Goal: Task Accomplishment & Management: Manage account settings

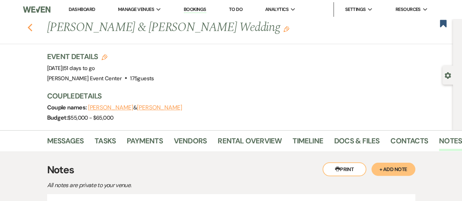
click at [33, 31] on icon "Previous" at bounding box center [29, 27] width 5 height 9
select select "8"
select select "10"
select select "8"
select select "4"
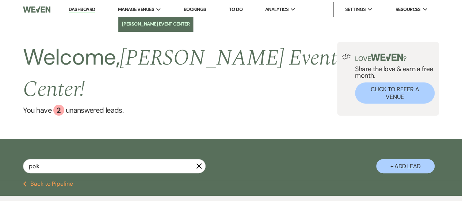
click at [142, 25] on li "[PERSON_NAME] Event Center" at bounding box center [156, 23] width 68 height 7
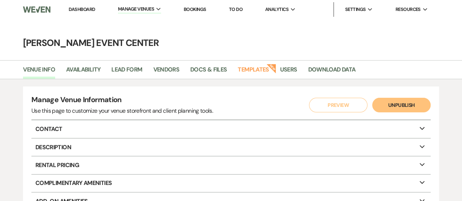
click at [196, 8] on link "Bookings" at bounding box center [195, 9] width 23 height 6
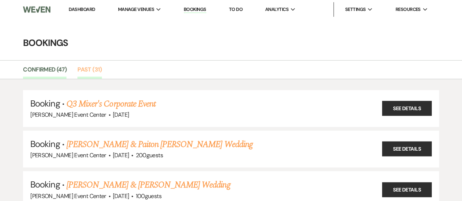
click at [86, 70] on link "Past (31)" at bounding box center [89, 72] width 24 height 14
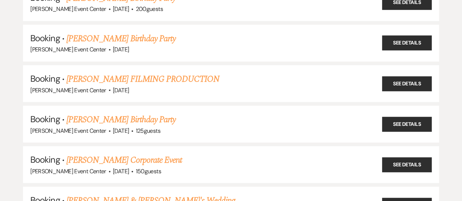
scroll to position [956, 0]
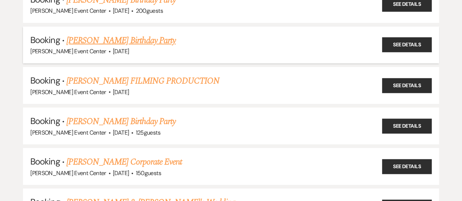
click at [123, 37] on link "[PERSON_NAME] Birthday Party" at bounding box center [120, 40] width 109 height 13
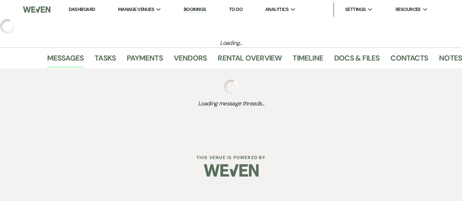
select select "23"
select select "4"
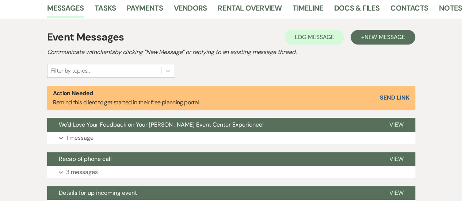
scroll to position [183, 0]
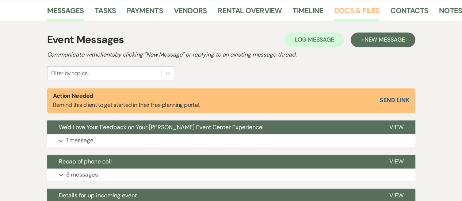
click at [359, 9] on link "Docs & Files" at bounding box center [356, 13] width 45 height 16
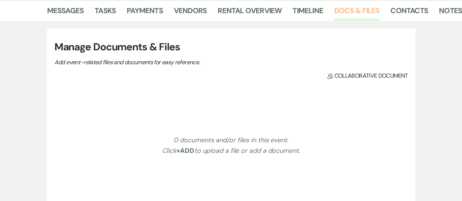
click at [359, 9] on link "Docs & Files" at bounding box center [356, 13] width 45 height 16
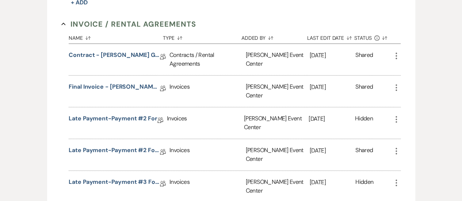
scroll to position [339, 0]
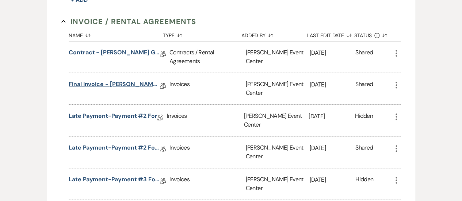
click at [116, 80] on link "Final Invoice - [PERSON_NAME] Gold- [DATE]" at bounding box center [114, 85] width 91 height 11
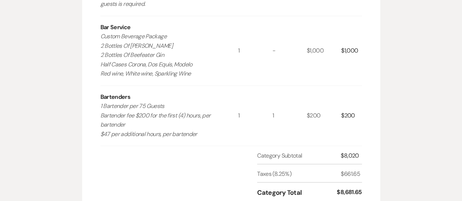
scroll to position [445, 0]
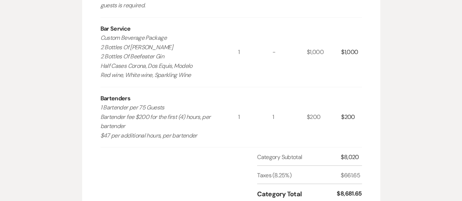
select select "23"
select select "4"
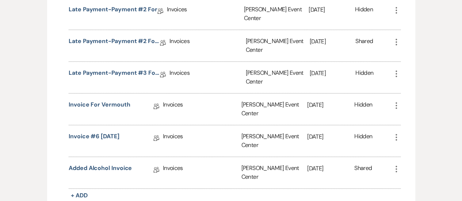
scroll to position [339, 0]
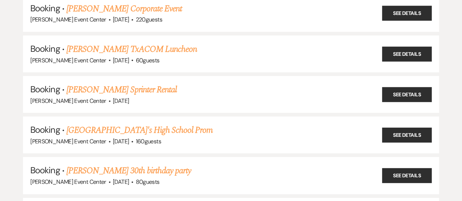
scroll to position [956, 0]
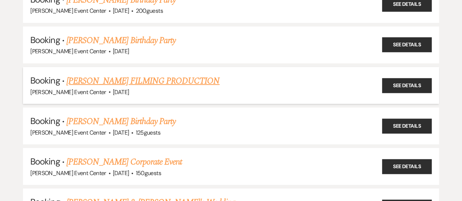
click at [126, 74] on link "[PERSON_NAME] FILMING PRODUCTION" at bounding box center [142, 80] width 153 height 13
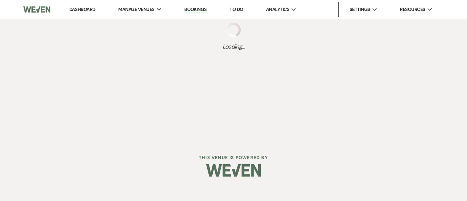
select select "5"
select select "13"
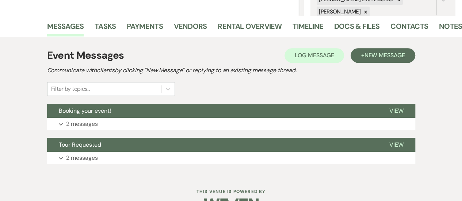
scroll to position [169, 0]
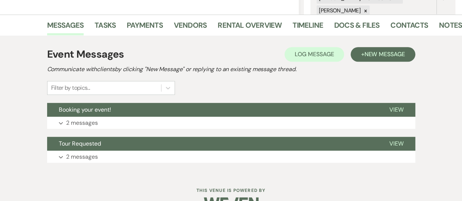
click at [345, 19] on li "Docs & Files" at bounding box center [362, 27] width 56 height 18
click at [341, 23] on link "Docs & Files" at bounding box center [356, 27] width 45 height 16
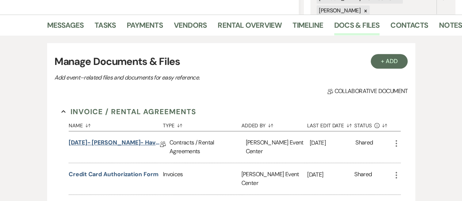
click at [122, 143] on link "[DATE]- [PERSON_NAME]- Haven Only" at bounding box center [114, 143] width 91 height 11
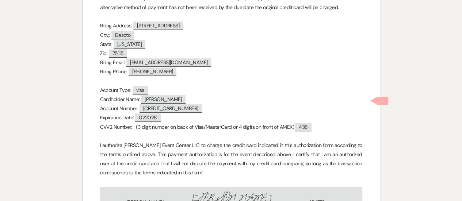
scroll to position [5604, 0]
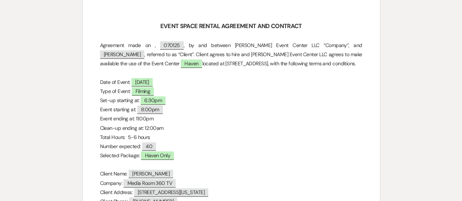
select select "5"
select select "13"
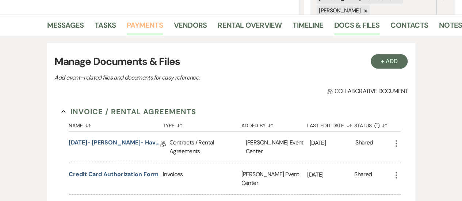
click at [146, 28] on link "Payments" at bounding box center [145, 27] width 36 height 16
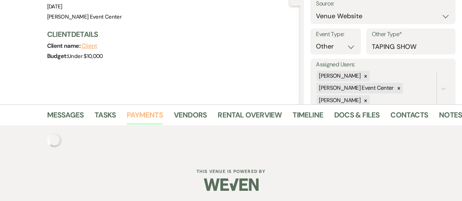
scroll to position [116, 0]
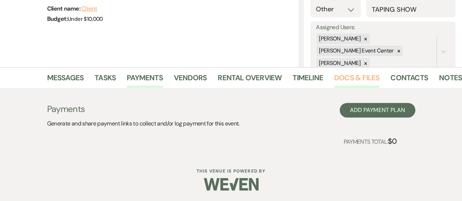
click at [355, 82] on link "Docs & Files" at bounding box center [356, 80] width 45 height 16
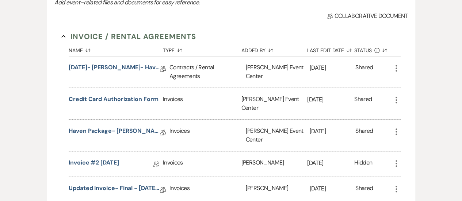
scroll to position [274, 0]
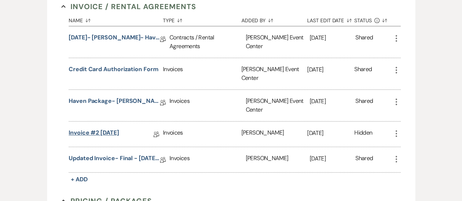
click at [117, 128] on link "Invoice #2 [DATE]" at bounding box center [94, 133] width 50 height 11
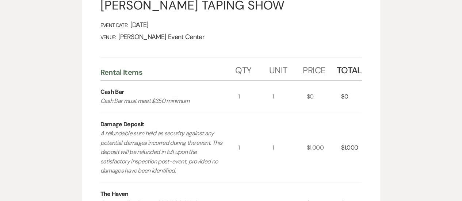
scroll to position [152, 0]
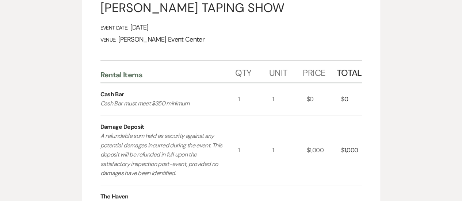
scroll to position [274, 0]
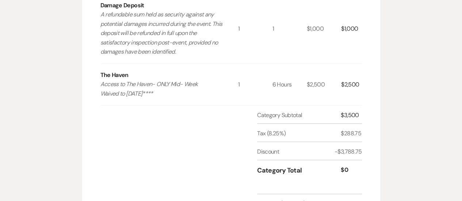
select select "5"
select select "13"
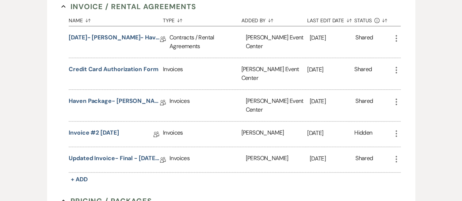
scroll to position [956, 0]
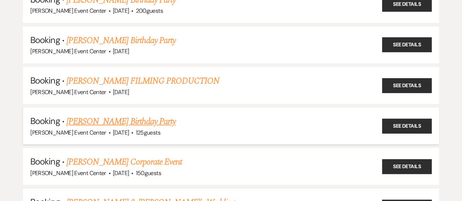
click at [130, 119] on link "[PERSON_NAME] Birthday Party" at bounding box center [120, 121] width 109 height 13
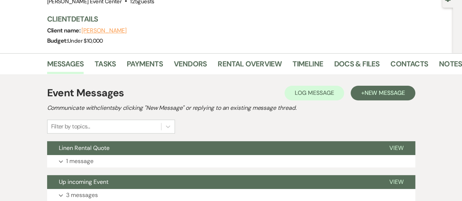
scroll to position [58, 0]
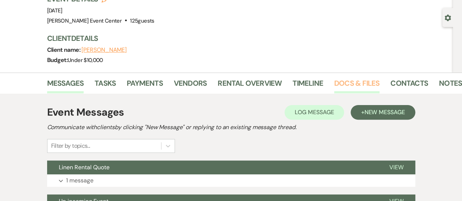
click at [343, 85] on link "Docs & Files" at bounding box center [356, 85] width 45 height 16
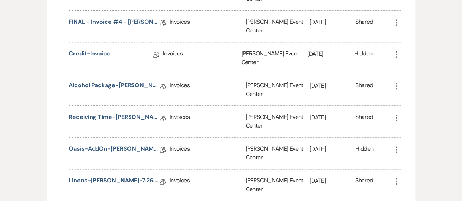
scroll to position [381, 0]
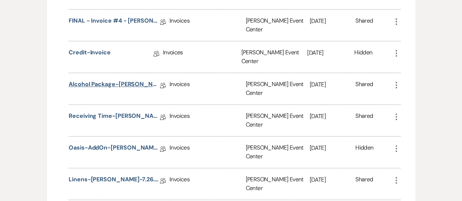
click at [143, 80] on link "Alcohol Package-[PERSON_NAME]-7.26.25" at bounding box center [114, 85] width 91 height 11
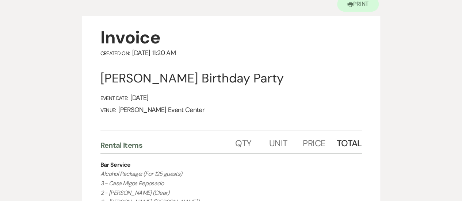
scroll to position [67, 0]
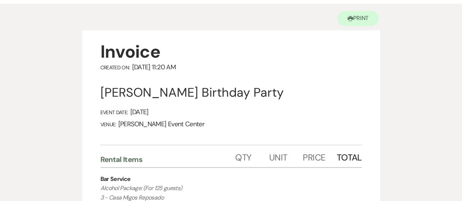
scroll to position [381, 0]
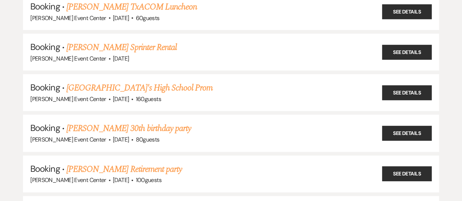
scroll to position [956, 0]
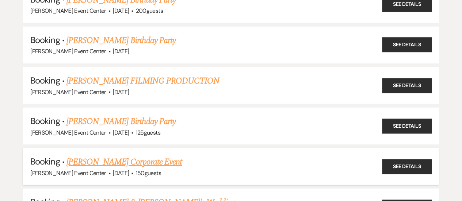
click at [150, 155] on link "[PERSON_NAME] Corporate Event" at bounding box center [123, 161] width 115 height 13
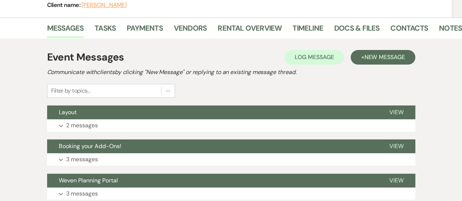
scroll to position [106, 0]
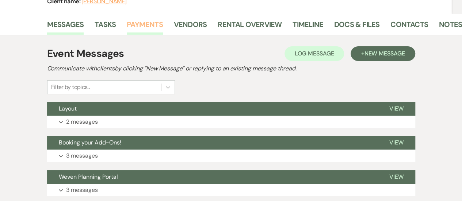
click at [147, 29] on link "Payments" at bounding box center [145, 27] width 36 height 16
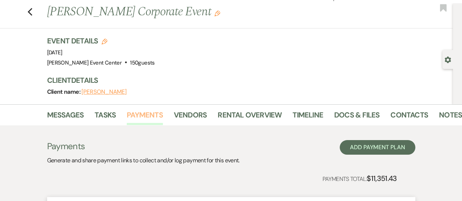
scroll to position [106, 0]
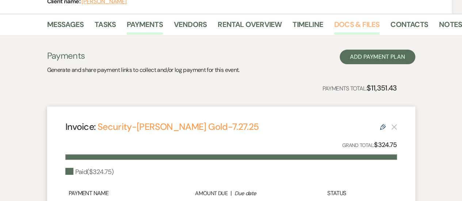
click at [350, 28] on link "Docs & Files" at bounding box center [356, 27] width 45 height 16
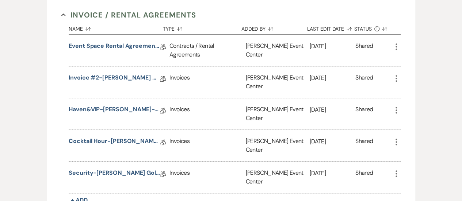
scroll to position [206, 0]
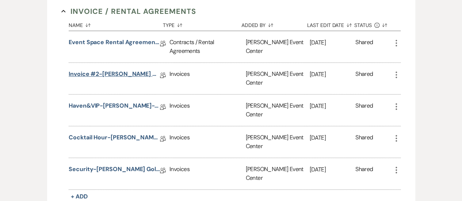
click at [128, 75] on link "Invoice #2-[PERSON_NAME] Gold-7.27.25" at bounding box center [114, 75] width 91 height 11
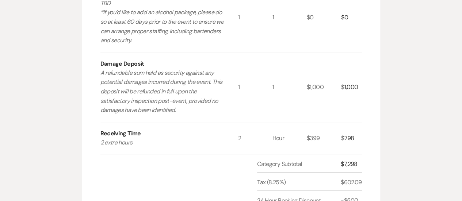
scroll to position [321, 0]
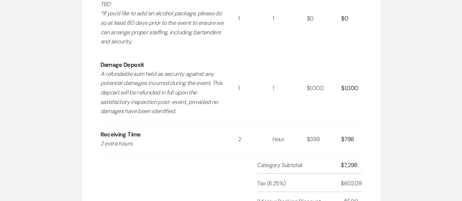
scroll to position [206, 0]
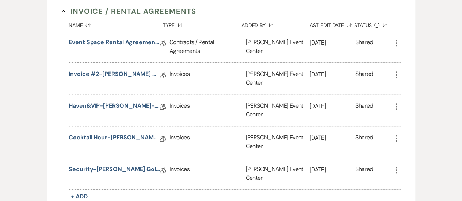
click at [135, 133] on link "Cocktail Hour-[PERSON_NAME]-7.27.25" at bounding box center [114, 138] width 91 height 11
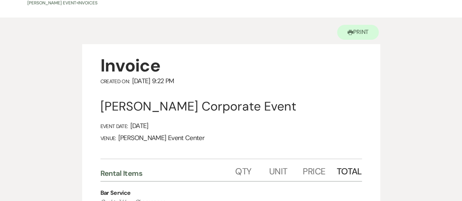
scroll to position [34, 0]
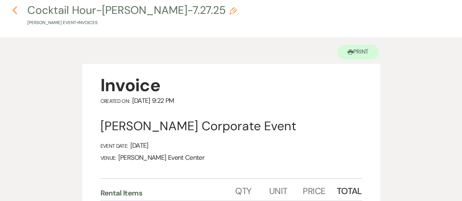
click at [12, 13] on icon "Previous" at bounding box center [14, 10] width 5 height 9
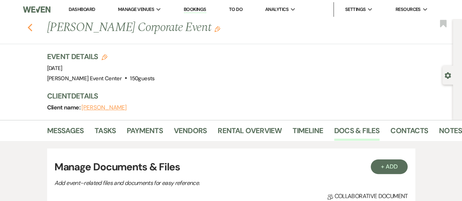
click at [32, 29] on use "button" at bounding box center [29, 28] width 5 height 8
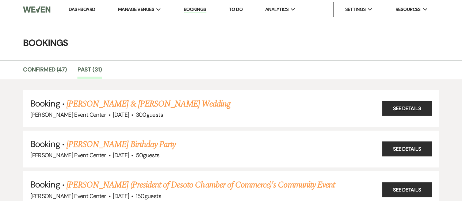
click at [191, 11] on link "Bookings" at bounding box center [195, 9] width 23 height 7
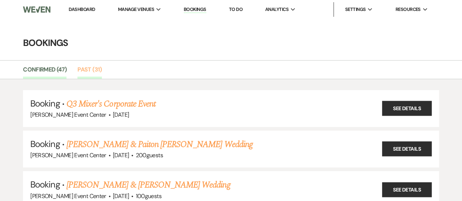
click at [88, 67] on link "Past (31)" at bounding box center [89, 72] width 24 height 14
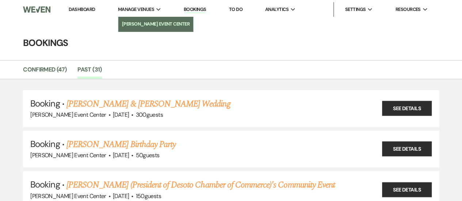
click at [145, 20] on li "[PERSON_NAME] Event Center" at bounding box center [156, 23] width 68 height 7
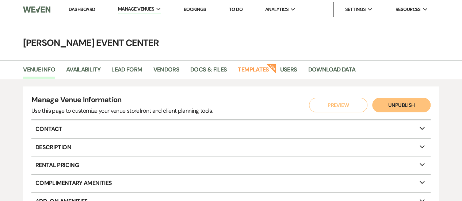
click at [73, 11] on link "Dashboard" at bounding box center [82, 9] width 26 height 6
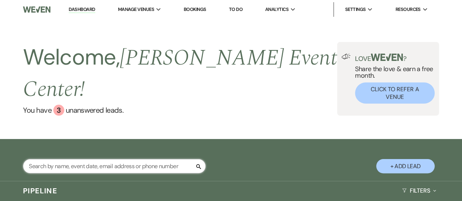
click at [73, 159] on input "text" at bounding box center [114, 166] width 182 height 14
type input "sh"
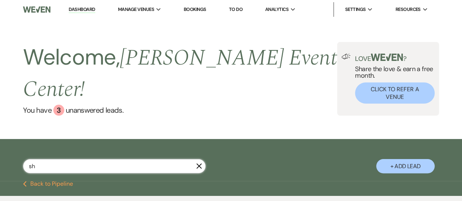
select select "2"
select select "6"
select select "2"
select select "6"
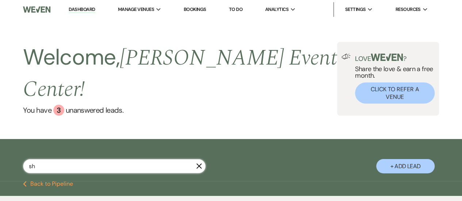
select select "6"
select select "5"
select select "6"
select select "4"
select select "9"
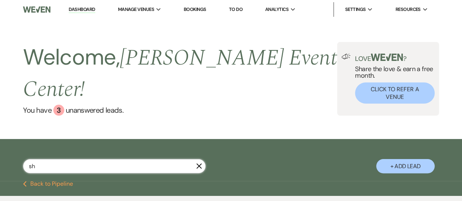
select select "6"
select select "2"
select select "8"
select select "1"
select select "5"
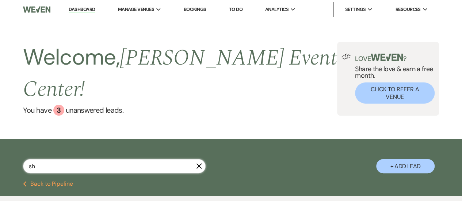
select select "8"
select select "6"
select select "5"
select select "4"
select select "2"
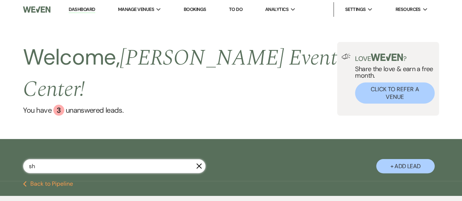
select select "8"
select select "4"
select select "8"
select select "4"
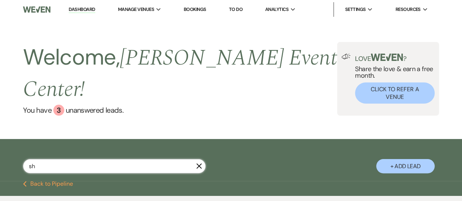
select select "8"
select select "11"
select select "6"
select select "2"
select select "8"
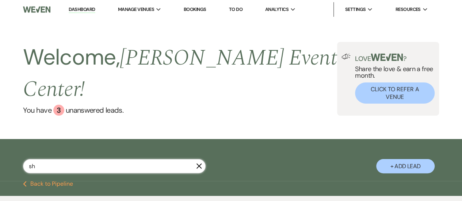
select select "4"
select select "8"
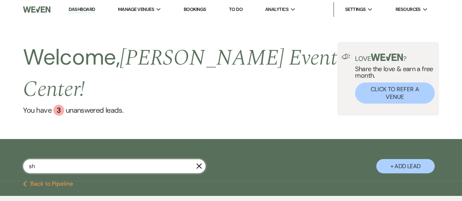
select select "4"
select select "8"
select select "7"
select select "8"
select select "4"
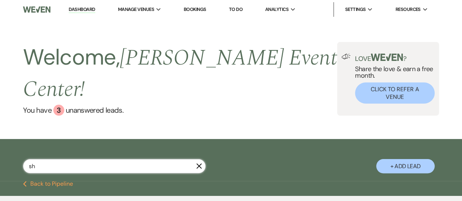
select select "8"
select select "4"
select select "8"
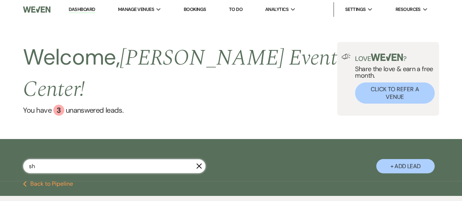
select select "1"
select select "8"
select select "4"
select select "8"
select select "6"
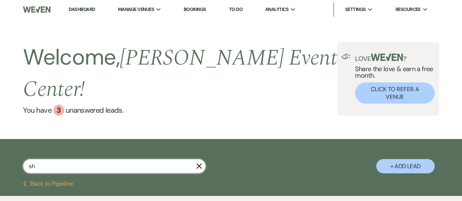
select select "6"
select select "8"
select select "6"
select select "8"
select select "7"
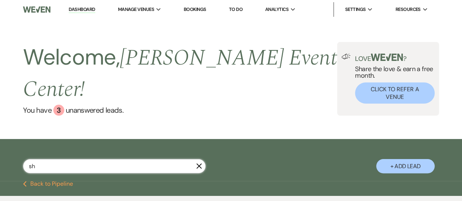
select select "2"
select select "6"
select select "5"
select select "8"
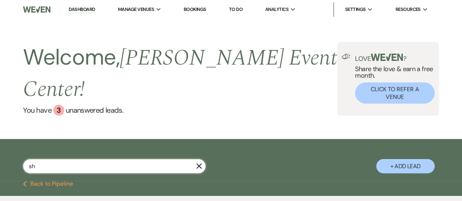
select select "6"
select select "8"
select select "6"
select select "8"
select select "2"
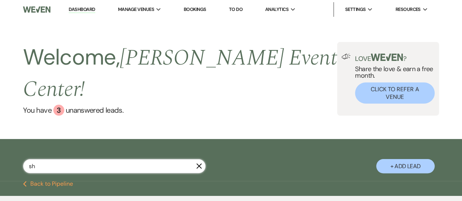
select select "8"
select select "2"
select select "8"
select select "6"
select select "8"
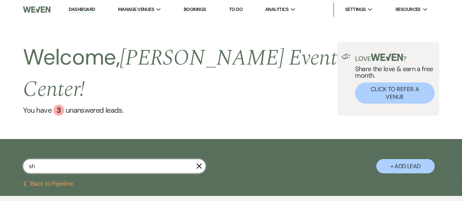
select select "6"
select select "8"
select select "5"
select select "8"
select select "10"
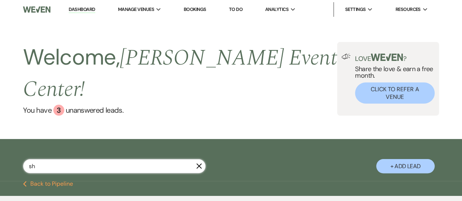
select select "8"
select select "4"
select select "5"
select select "8"
select select "4"
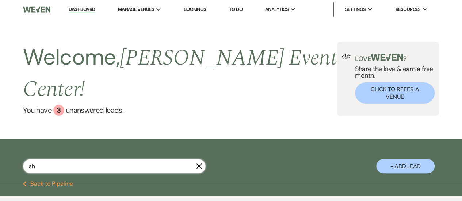
select select "8"
select select "5"
select select "8"
select select "6"
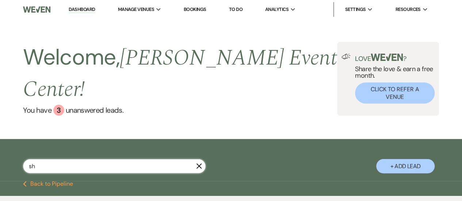
select select "8"
select select "4"
select select "2"
select select "5"
select select "2"
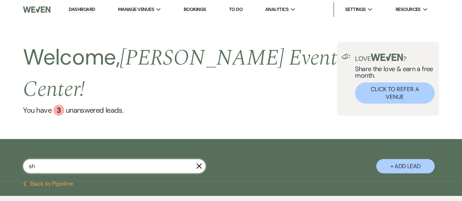
select select "8"
select select "10"
select select "8"
select select "4"
select select "5"
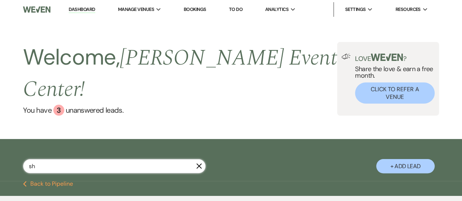
select select "8"
select select "7"
select select "8"
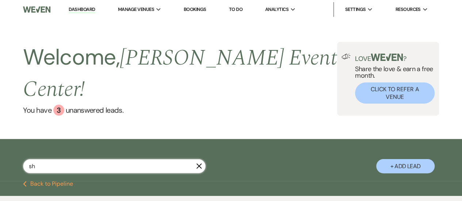
select select "7"
select select "8"
select select "7"
select select "8"
select select "7"
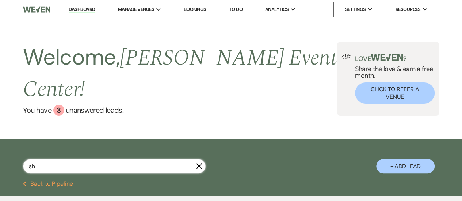
select select "8"
select select "11"
select select "8"
select select "7"
select select "8"
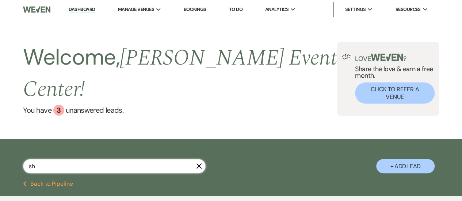
select select "4"
select select "8"
select select "1"
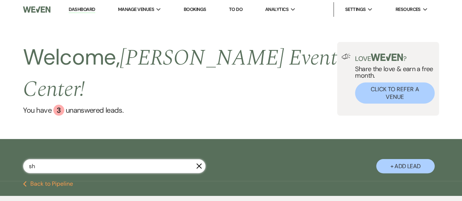
select select "8"
select select "10"
select select "8"
select select "1"
select select "8"
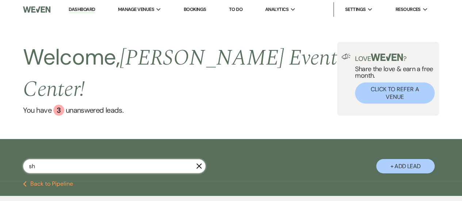
select select "1"
select select "2"
select select "8"
select select "6"
select select "8"
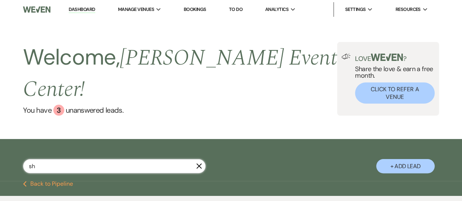
select select "7"
select select "8"
select select "6"
select select "8"
select select "7"
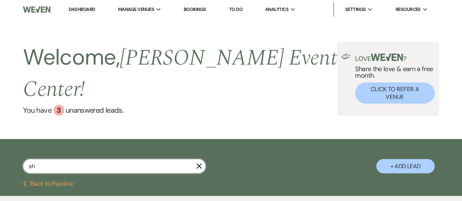
select select "8"
select select "7"
select select "8"
select select "1"
select select "8"
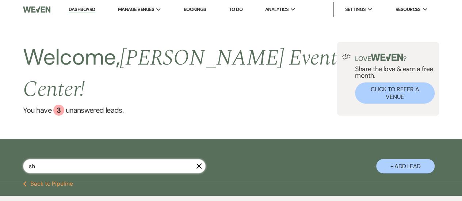
select select "8"
select select "2"
select select "8"
select select "7"
select select "8"
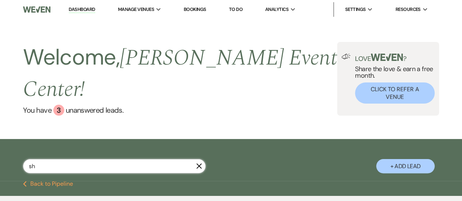
select select "5"
select select "8"
select select "6"
select select "8"
select select "1"
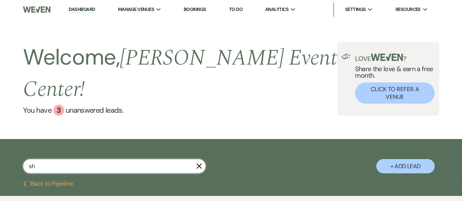
select select "8"
select select "5"
select select "2"
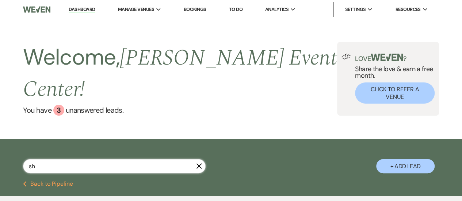
select select "5"
select select "8"
select select "7"
select select "8"
select select "6"
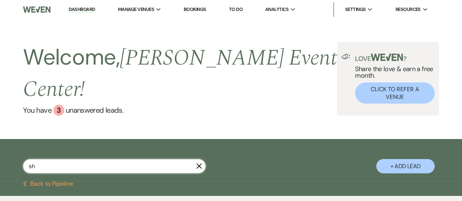
select select "8"
select select "6"
select select "5"
select select "8"
select select "1"
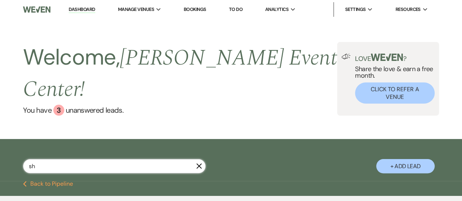
select select "8"
select select "10"
select select "8"
select select "6"
select select "8"
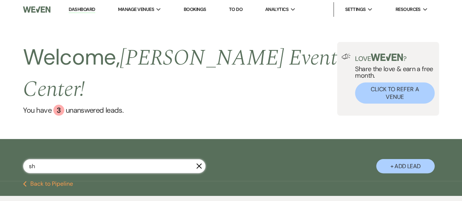
select select "6"
select select "8"
select select "5"
select select "8"
select select "10"
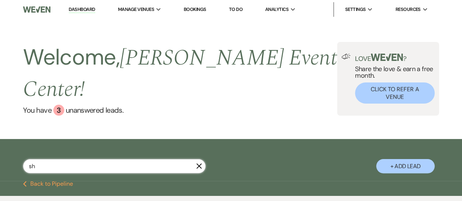
select select "8"
select select "10"
select select "8"
select select "6"
select select "2"
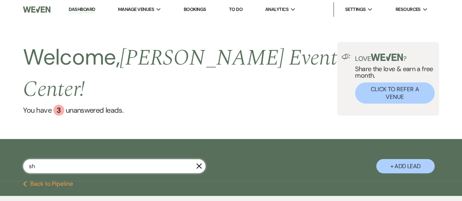
select select "8"
select select "3"
select select "8"
select select "5"
select select "8"
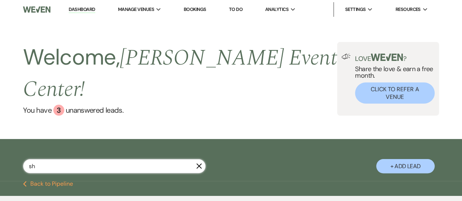
select select "6"
select select "8"
select select "5"
select select "8"
select select "5"
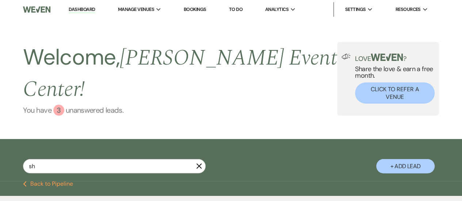
click at [89, 105] on link "You have 3 unanswered lead s ." at bounding box center [180, 110] width 314 height 11
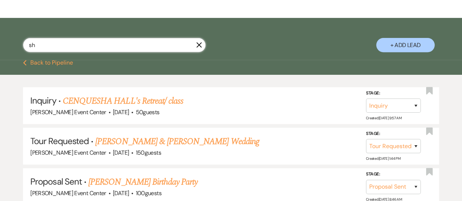
drag, startPoint x: 43, startPoint y: 29, endPoint x: 10, endPoint y: 27, distance: 32.5
click at [10, 27] on div "sh X + Add Lead" at bounding box center [231, 40] width 462 height 37
click at [54, 60] on button "Previous Back to Pipeline" at bounding box center [48, 63] width 50 height 6
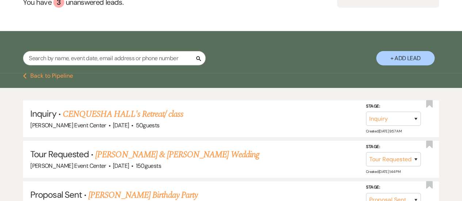
scroll to position [67, 0]
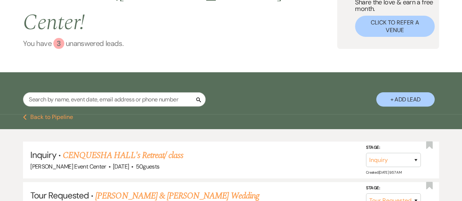
click at [96, 38] on link "You have 3 unanswered lead s ." at bounding box center [180, 43] width 314 height 11
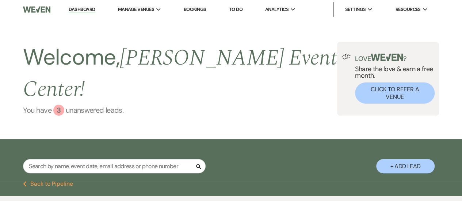
click at [77, 105] on link "You have 3 unanswered lead s ." at bounding box center [180, 110] width 314 height 11
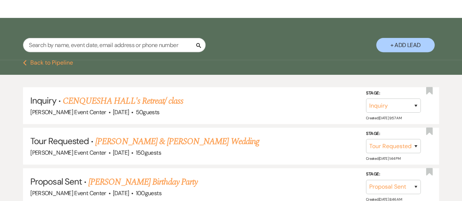
click at [58, 60] on button "Previous Back to Pipeline" at bounding box center [48, 63] width 50 height 6
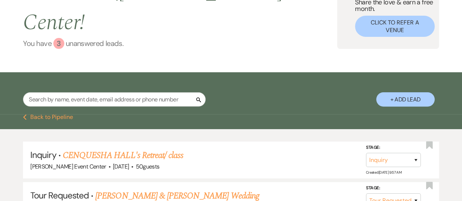
click at [79, 38] on link "You have 3 unanswered lead s ." at bounding box center [180, 43] width 314 height 11
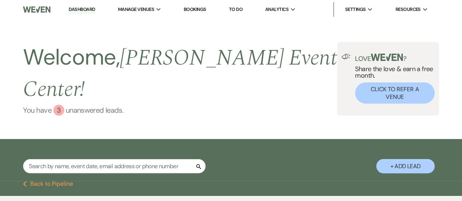
click at [82, 105] on link "You have 3 unanswered lead s ." at bounding box center [180, 110] width 314 height 11
click at [105, 105] on link "You have 3 unanswered lead s ." at bounding box center [180, 110] width 314 height 11
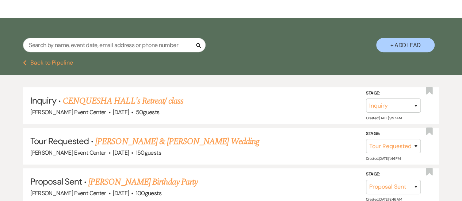
click at [40, 60] on button "Previous Back to Pipeline" at bounding box center [48, 63] width 50 height 6
